Goal: Information Seeking & Learning: Learn about a topic

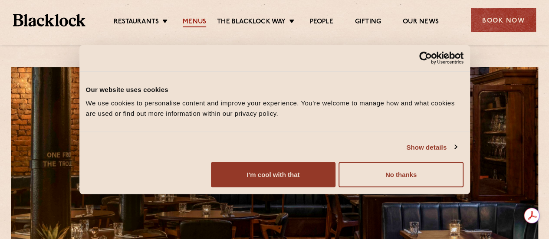
click at [194, 20] on link "Menus" at bounding box center [194, 23] width 23 height 10
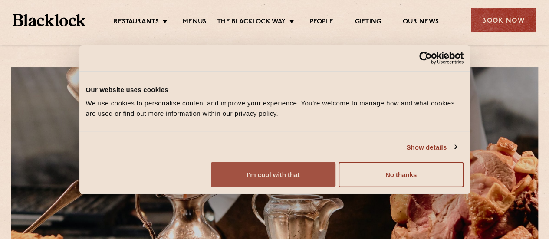
click at [336, 180] on button "I'm cool with that" at bounding box center [273, 174] width 125 height 25
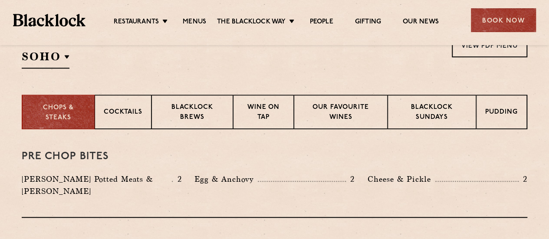
scroll to position [295, 0]
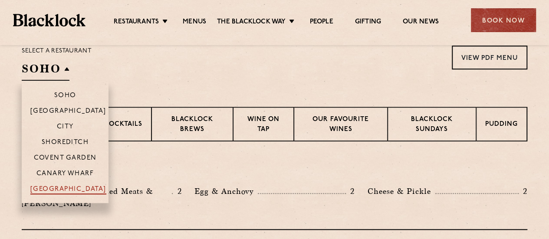
click at [70, 186] on p "[GEOGRAPHIC_DATA]" at bounding box center [68, 190] width 76 height 9
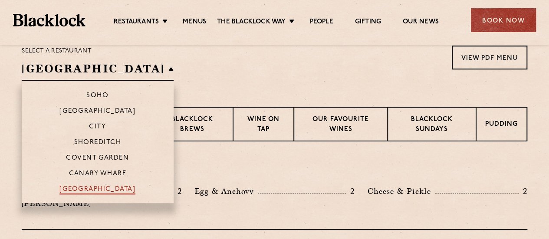
click at [70, 186] on p "[GEOGRAPHIC_DATA]" at bounding box center [98, 190] width 76 height 9
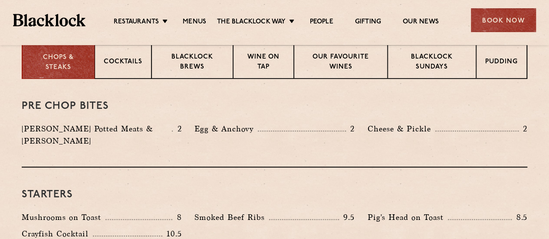
scroll to position [334, 0]
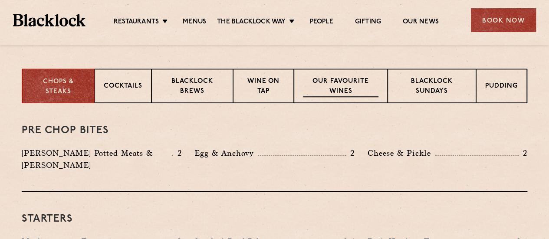
click at [347, 83] on p "Our favourite wines" at bounding box center [340, 87] width 75 height 20
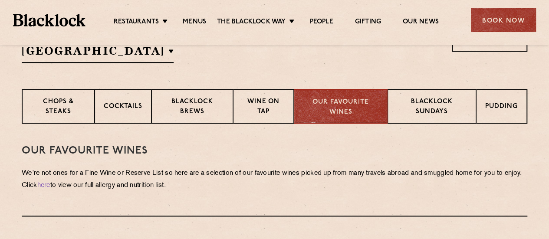
scroll to position [331, 0]
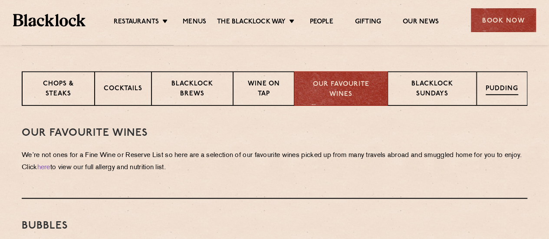
click at [505, 84] on p "Pudding" at bounding box center [502, 89] width 33 height 11
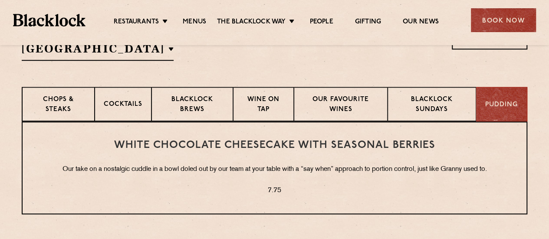
scroll to position [310, 0]
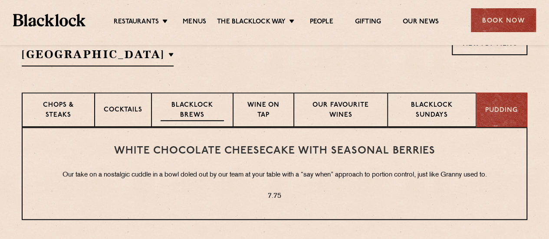
click at [192, 111] on p "Blacklock Brews" at bounding box center [192, 111] width 63 height 20
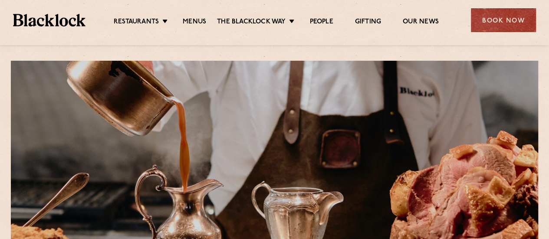
scroll to position [0, 0]
